Goal: Information Seeking & Learning: Compare options

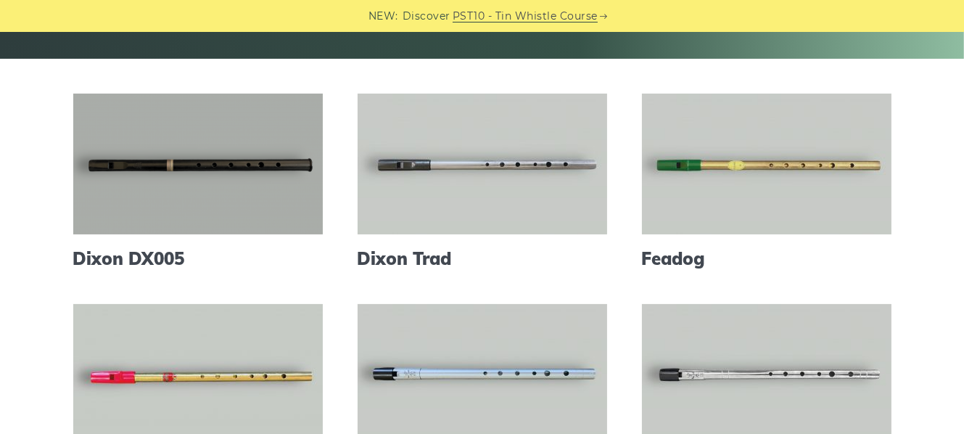
scroll to position [435, 0]
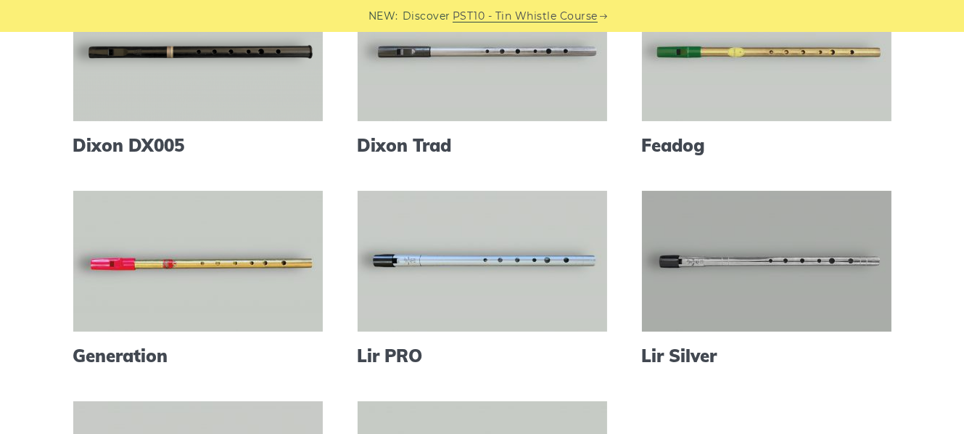
click at [716, 243] on link at bounding box center [767, 261] width 250 height 141
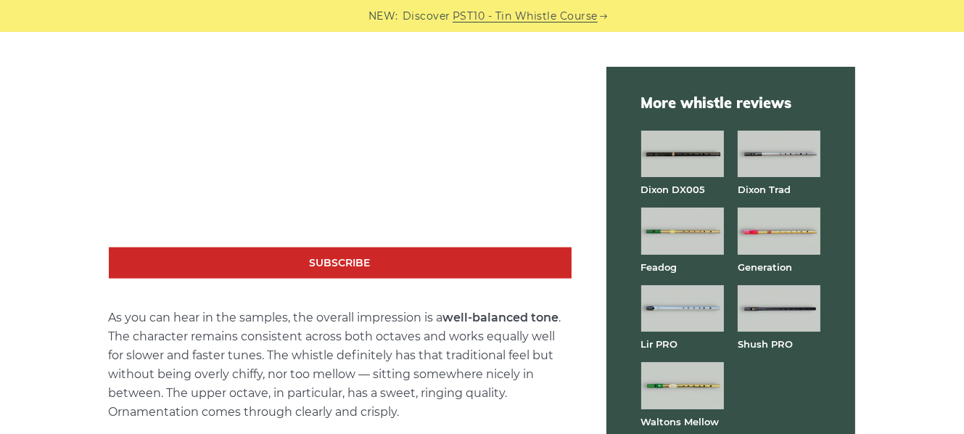
scroll to position [2612, 0]
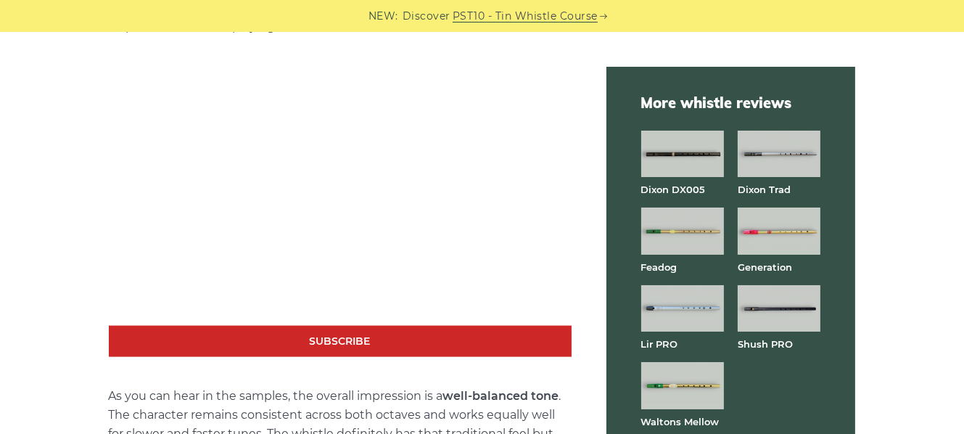
click at [691, 308] on img at bounding box center [682, 308] width 83 height 46
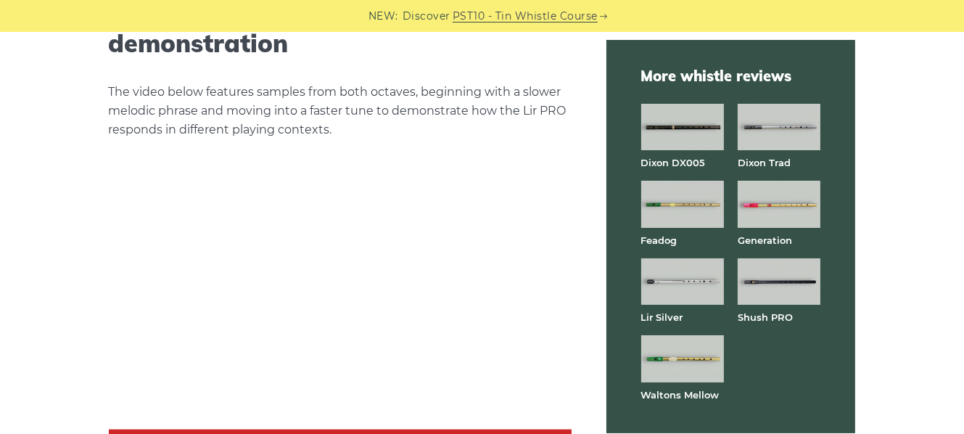
scroll to position [2540, 0]
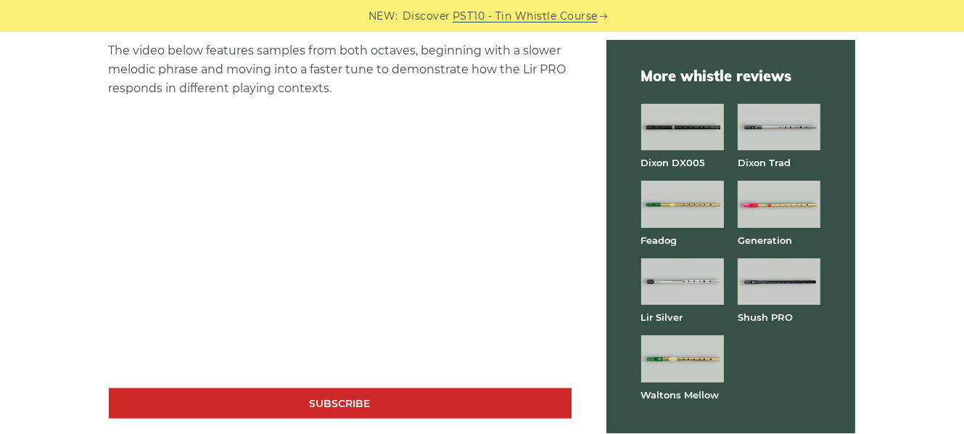
click at [682, 208] on img at bounding box center [682, 204] width 83 height 46
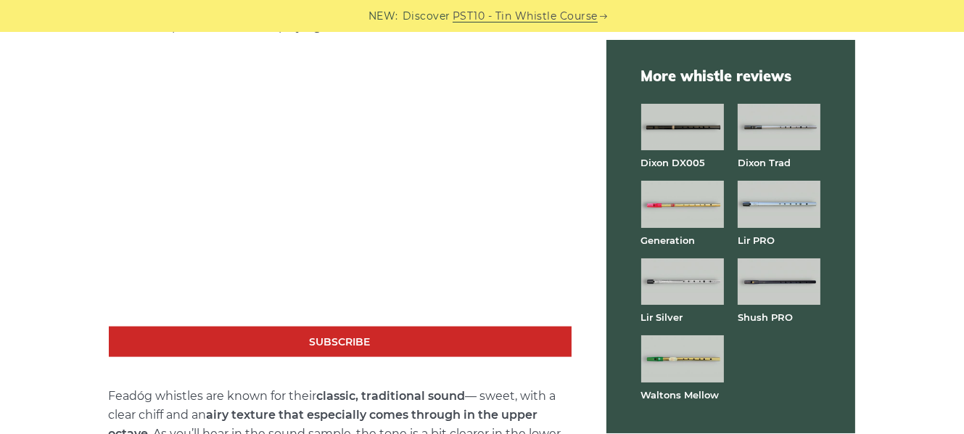
scroll to position [2617, 0]
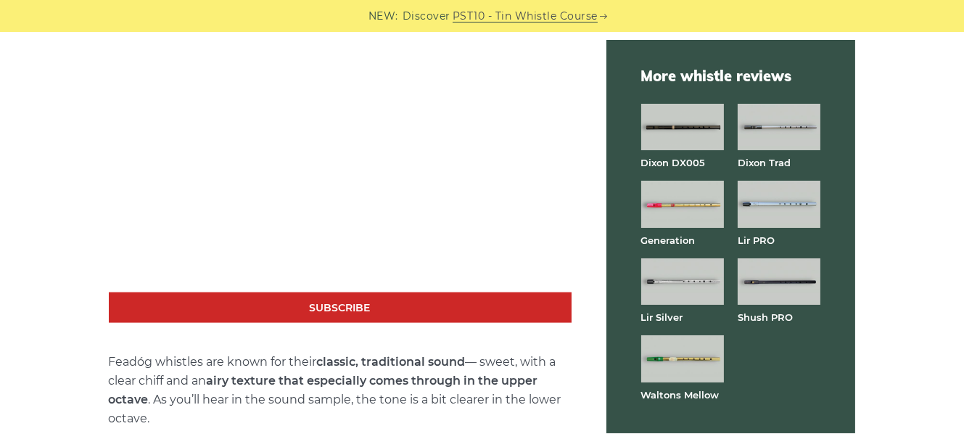
click at [681, 121] on img at bounding box center [682, 127] width 83 height 46
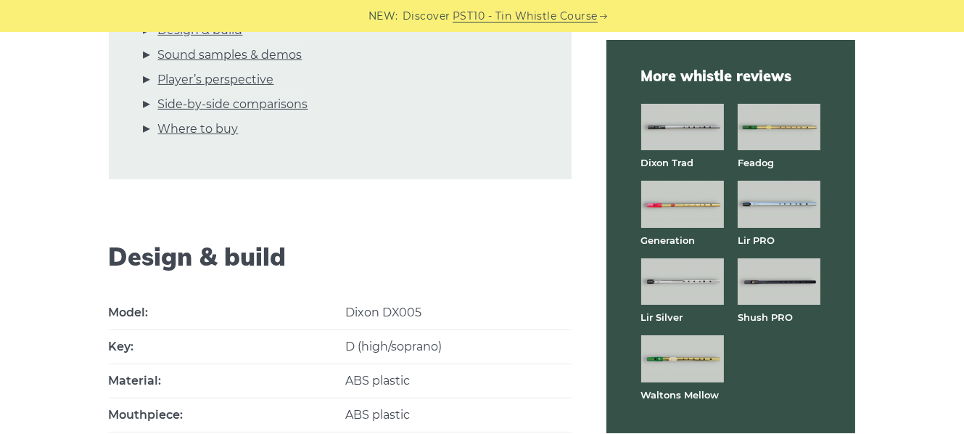
scroll to position [653, 0]
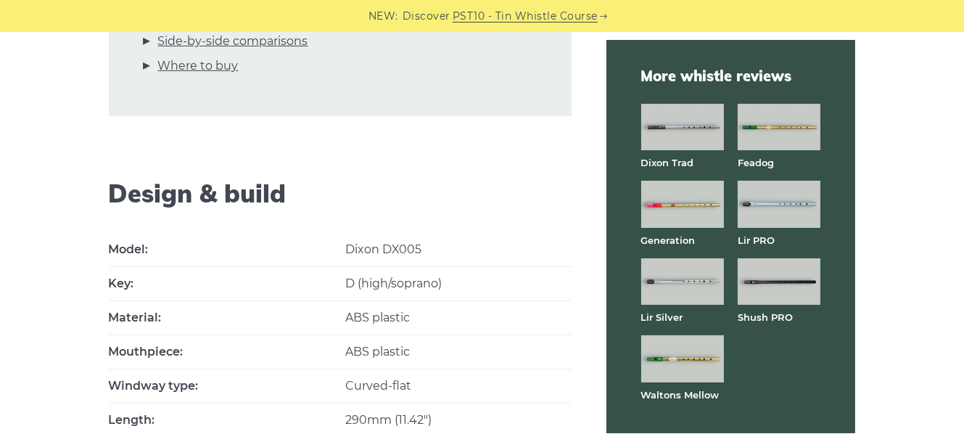
click at [671, 136] on img at bounding box center [682, 127] width 83 height 46
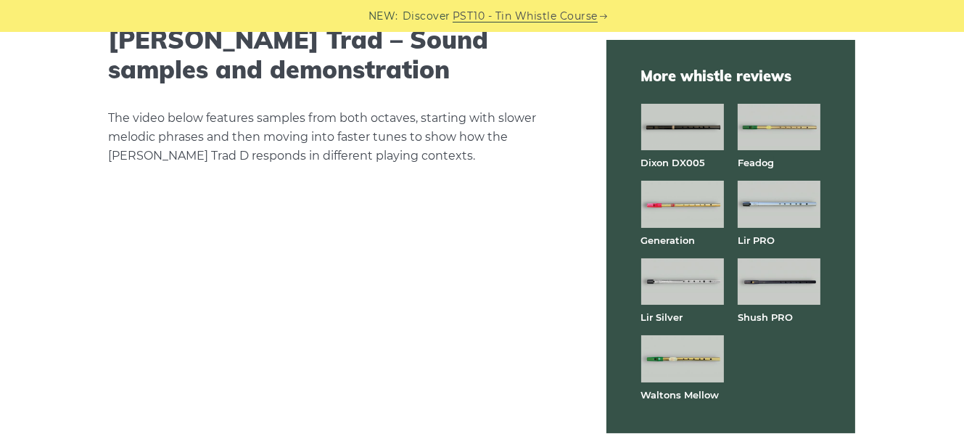
scroll to position [2612, 0]
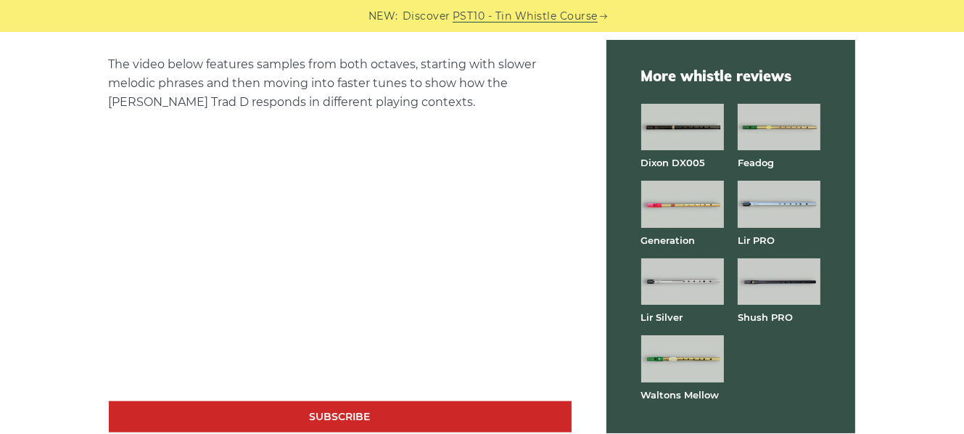
click at [676, 208] on img at bounding box center [682, 204] width 83 height 46
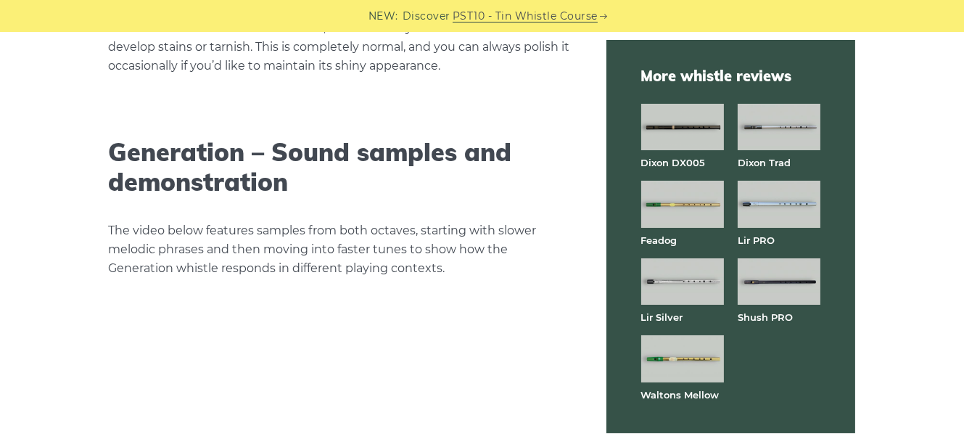
scroll to position [2540, 0]
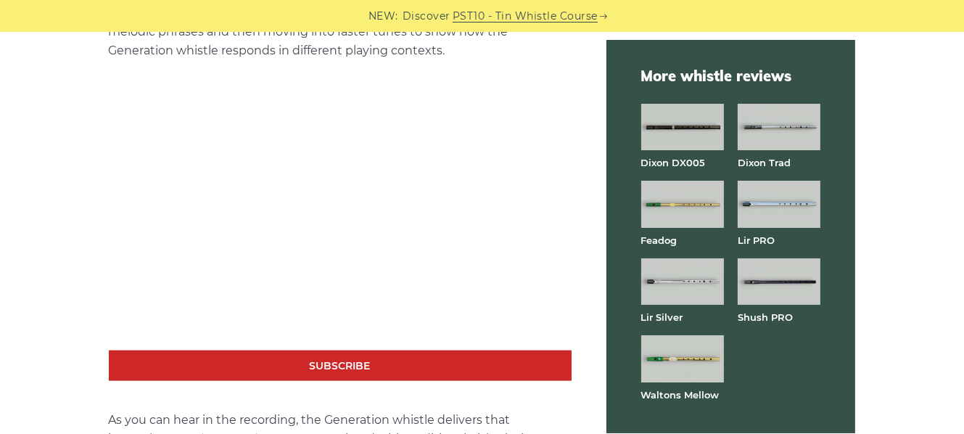
click at [699, 356] on img at bounding box center [682, 358] width 83 height 46
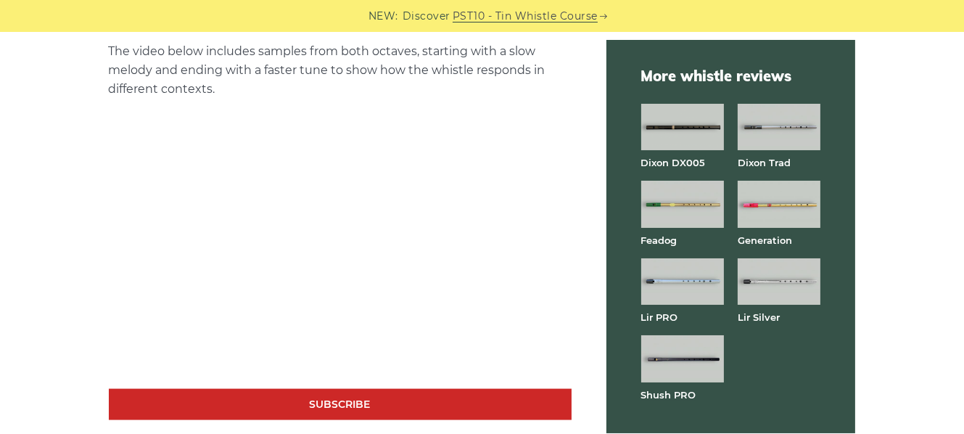
scroll to position [2685, 0]
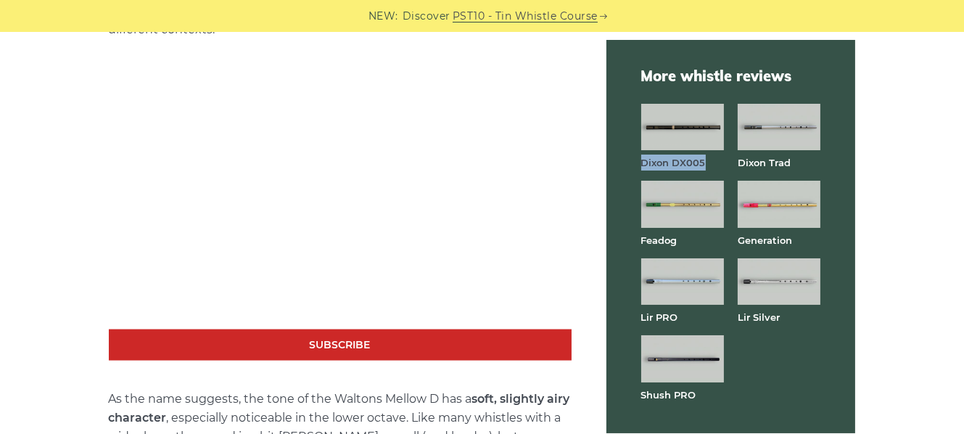
drag, startPoint x: 708, startPoint y: 160, endPoint x: 640, endPoint y: 161, distance: 68.2
click at [640, 161] on div "More whistle reviews Dixon DX005 Dixon Trad Feadog Generation Lir PRO Lir Silve…" at bounding box center [732, 236] width 250 height 393
copy strong "Dixon DX005"
